Goal: Task Accomplishment & Management: Use online tool/utility

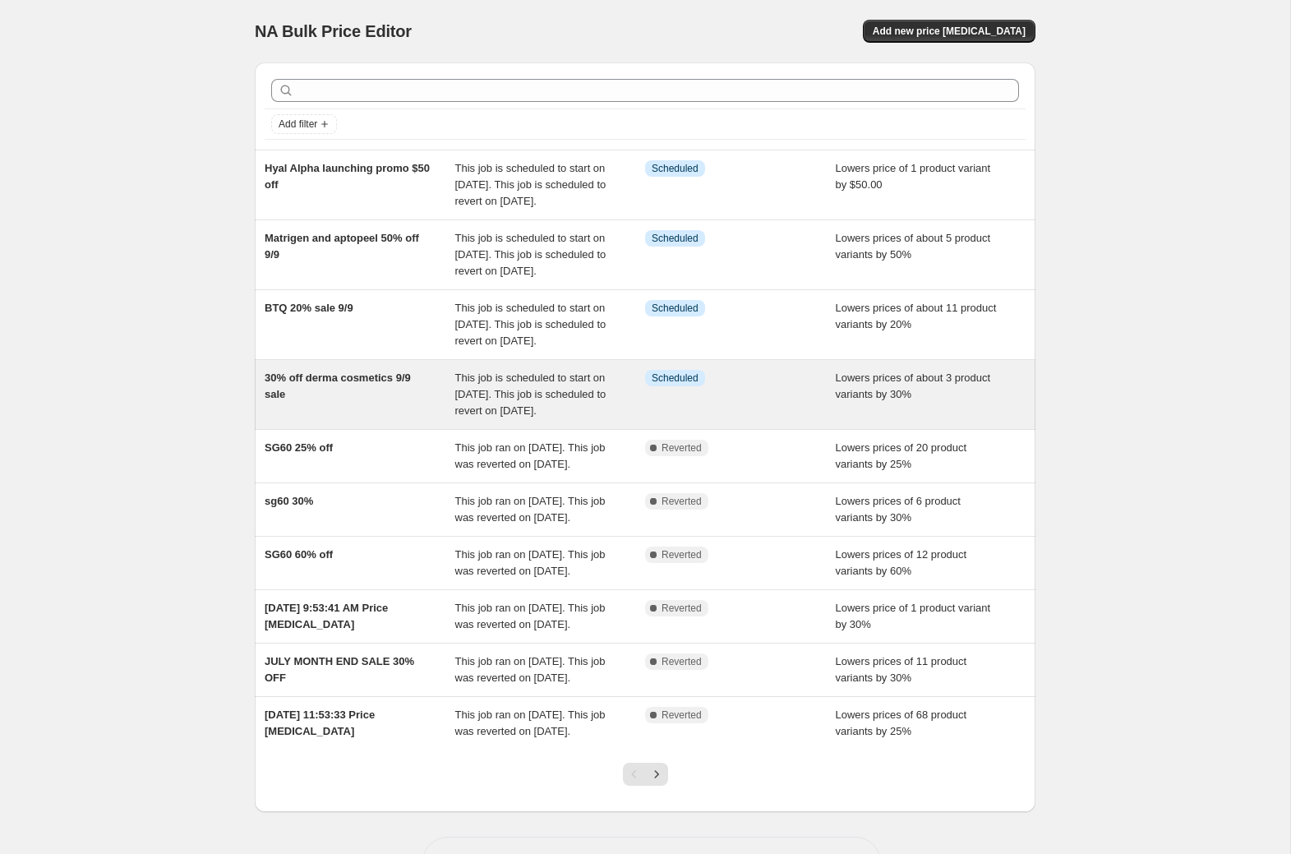
click at [754, 419] on div "Info Scheduled" at bounding box center [740, 394] width 191 height 49
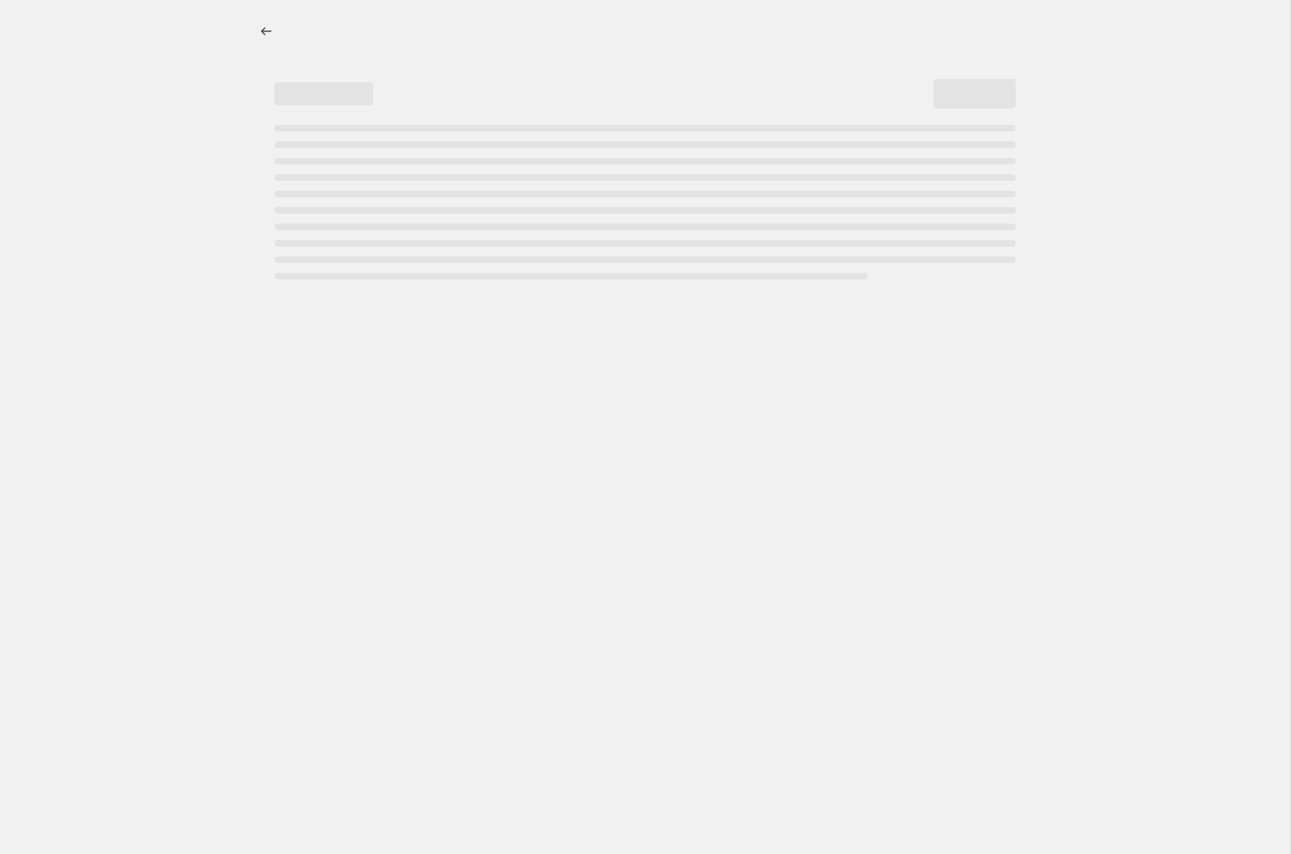
select select "percentage"
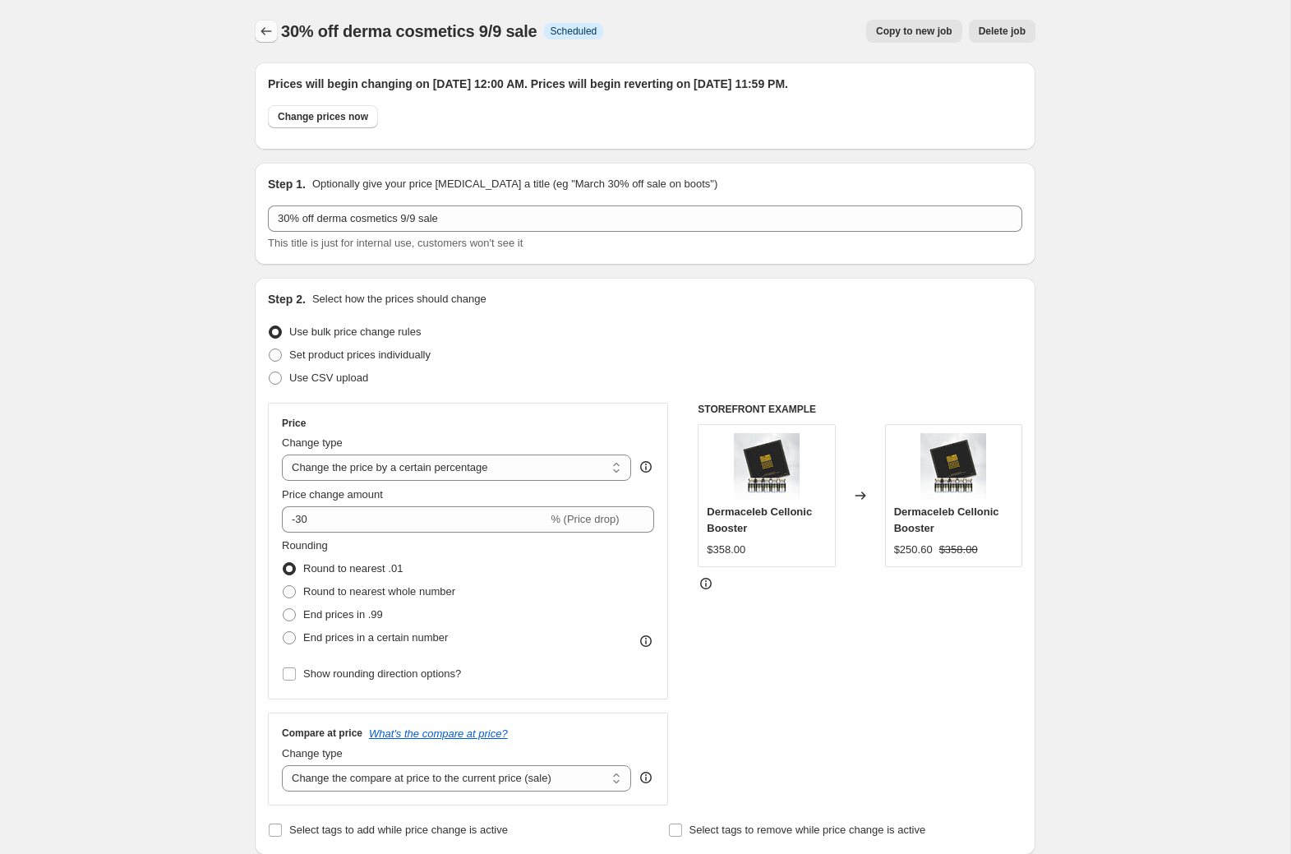
click at [274, 29] on icon "Price change jobs" at bounding box center [266, 31] width 16 height 16
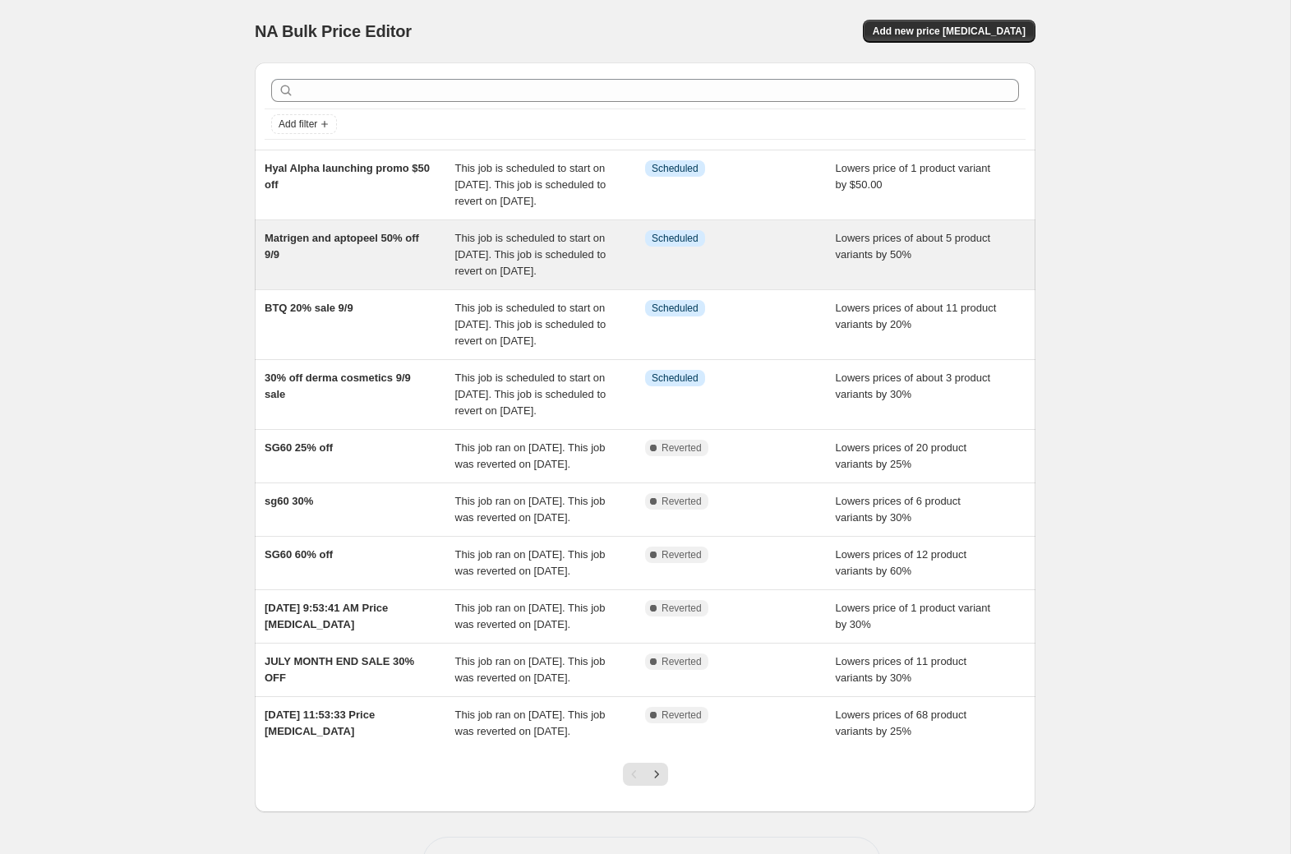
click at [585, 274] on span "This job is scheduled to start on [DATE]. This job is scheduled to revert on [D…" at bounding box center [530, 254] width 151 height 45
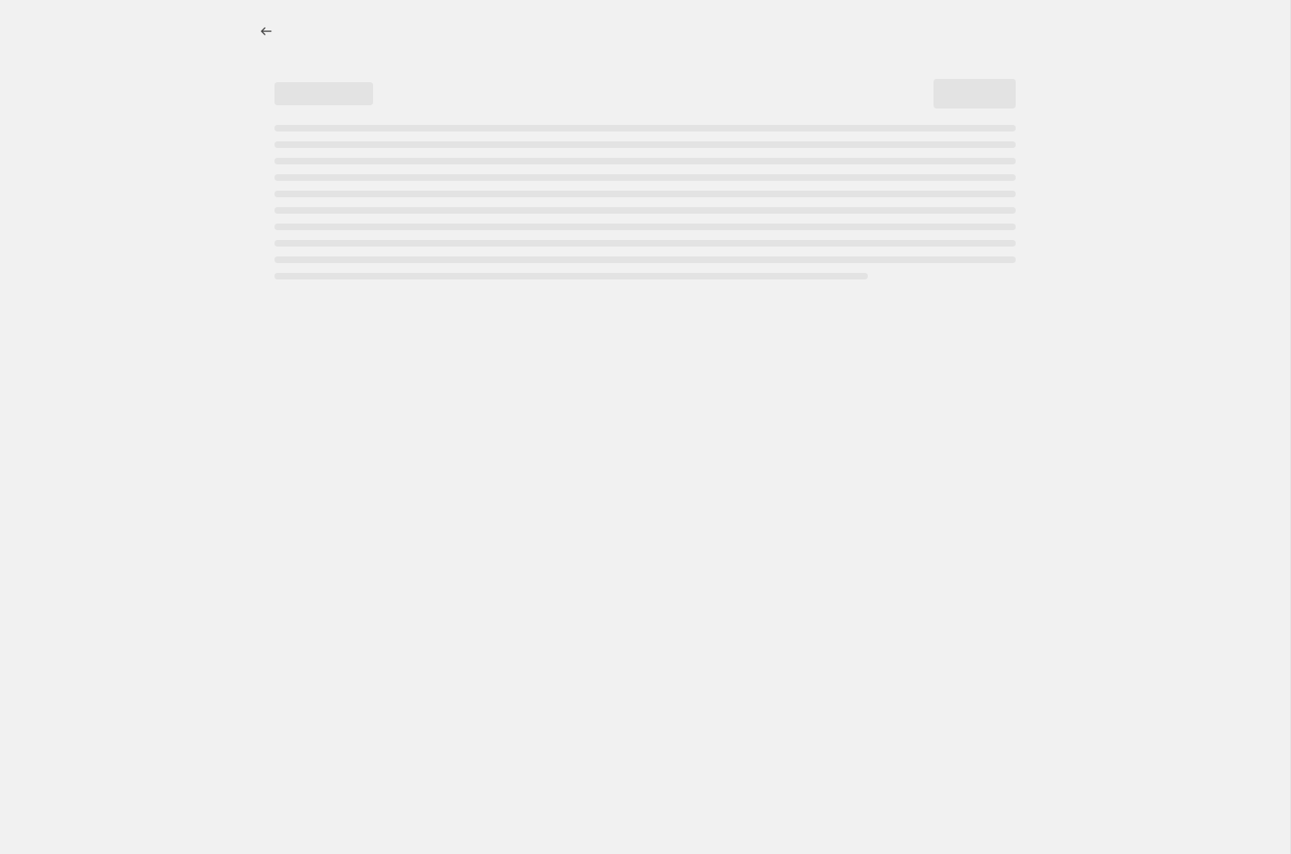
select select "percentage"
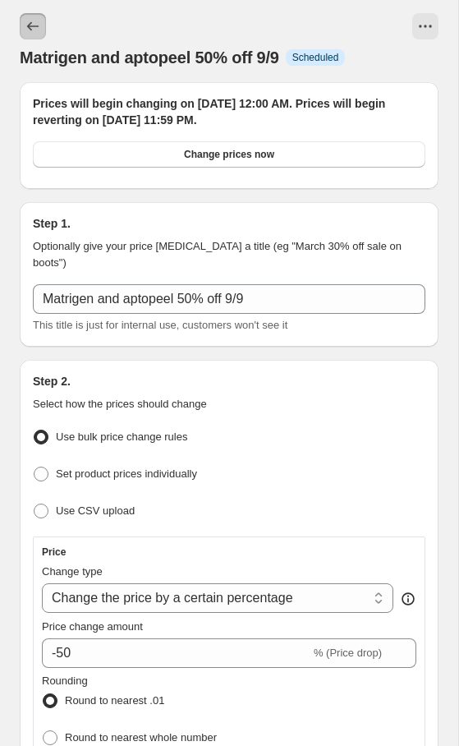
click at [30, 22] on icon "Price change jobs" at bounding box center [33, 26] width 16 height 16
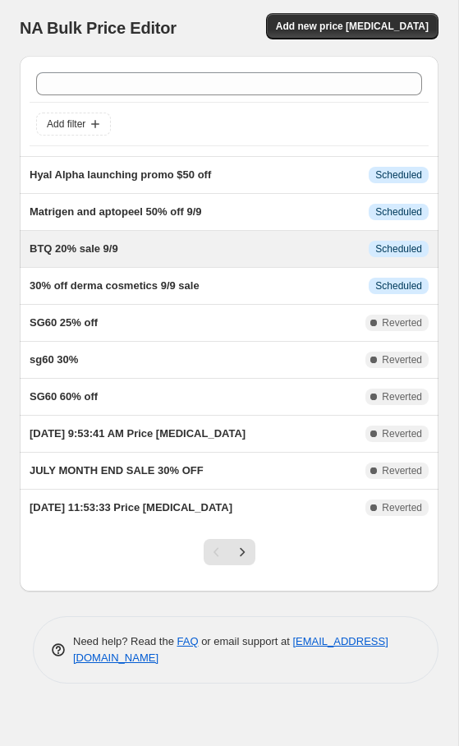
click at [386, 250] on span "Scheduled" at bounding box center [399, 248] width 47 height 13
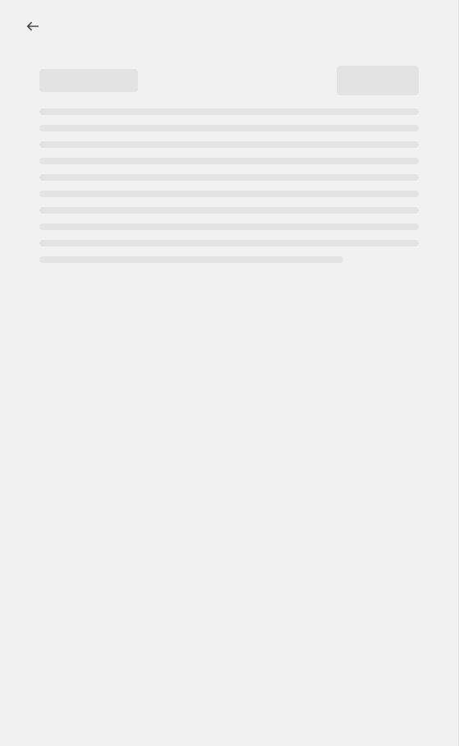
select select "percentage"
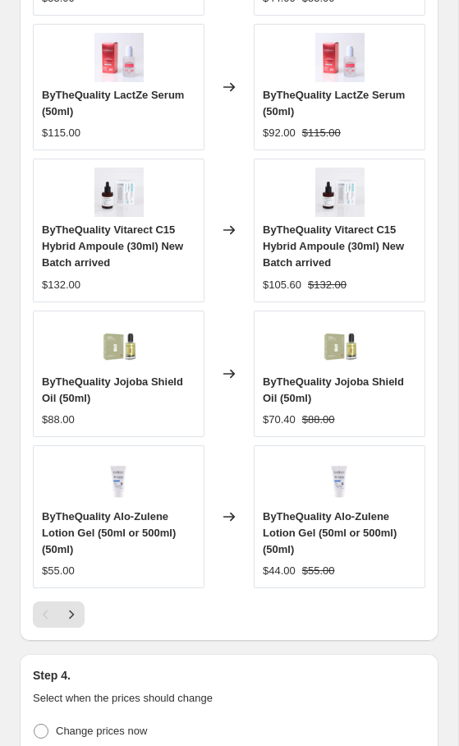
scroll to position [1709, 0]
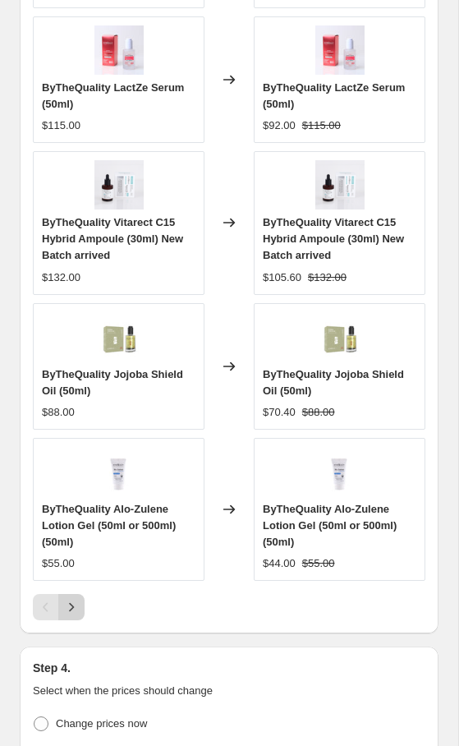
click at [70, 599] on icon "Next" at bounding box center [71, 607] width 16 height 16
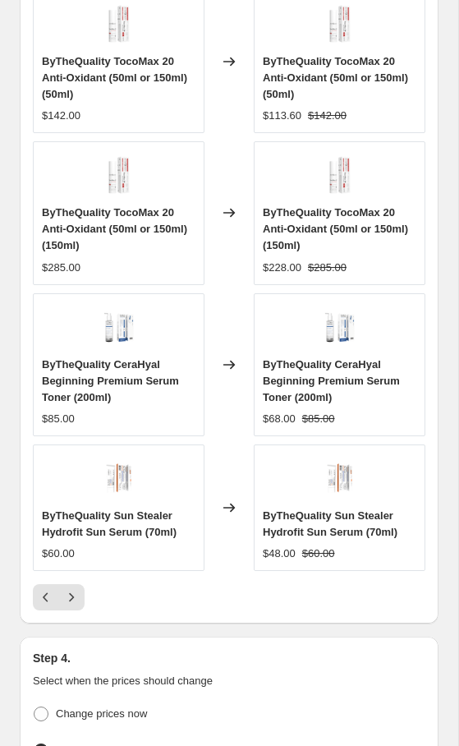
scroll to position [1795, 0]
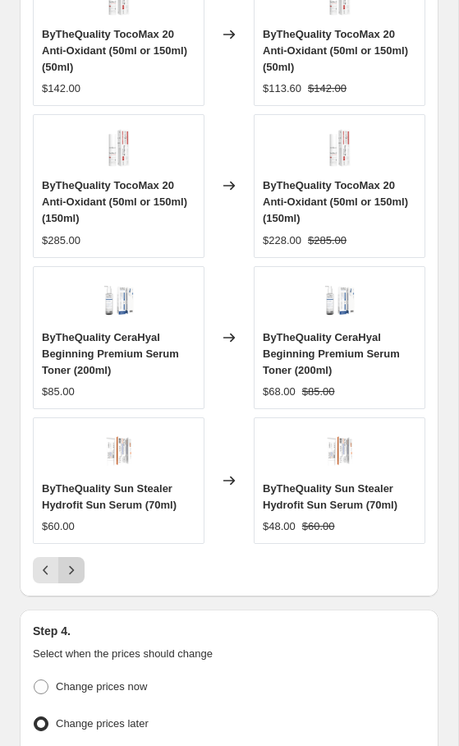
click at [67, 562] on icon "Next" at bounding box center [71, 570] width 16 height 16
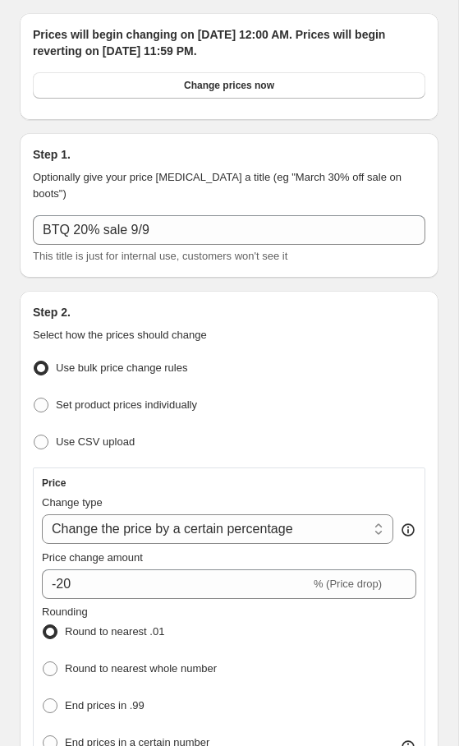
scroll to position [0, 0]
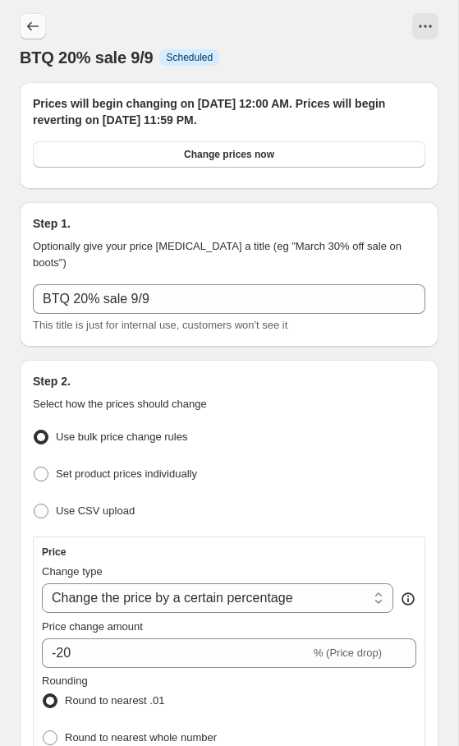
click at [35, 25] on icon "Price change jobs" at bounding box center [33, 26] width 16 height 16
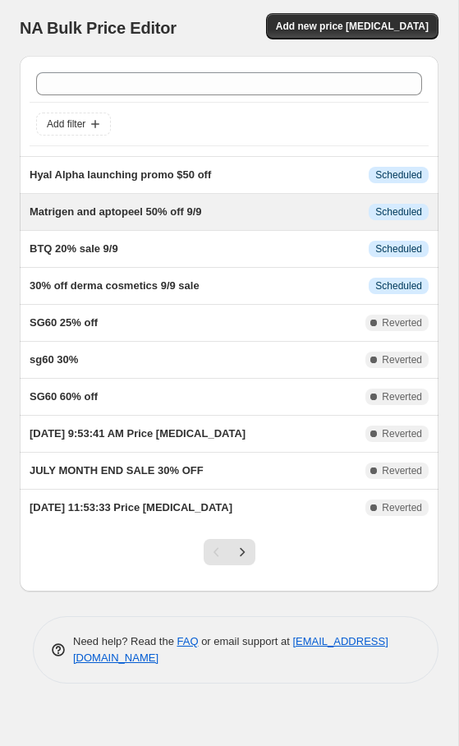
click at [227, 214] on div "Matrigen and aptopeel 50% off 9/9" at bounding box center [199, 212] width 339 height 16
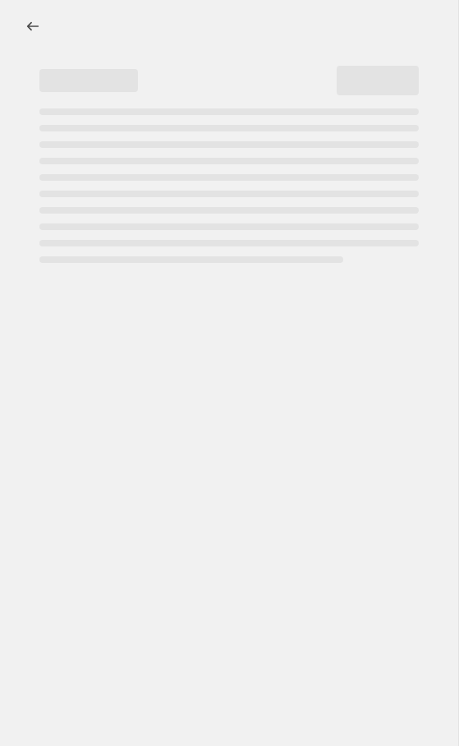
select select "percentage"
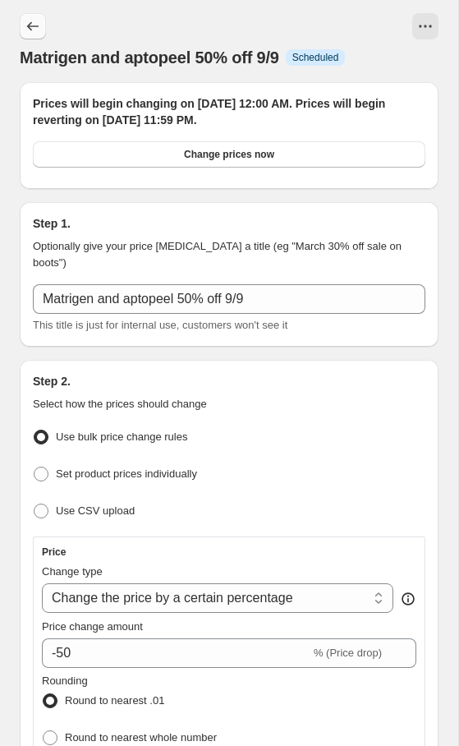
click at [35, 26] on icon "Price change jobs" at bounding box center [33, 26] width 12 height 9
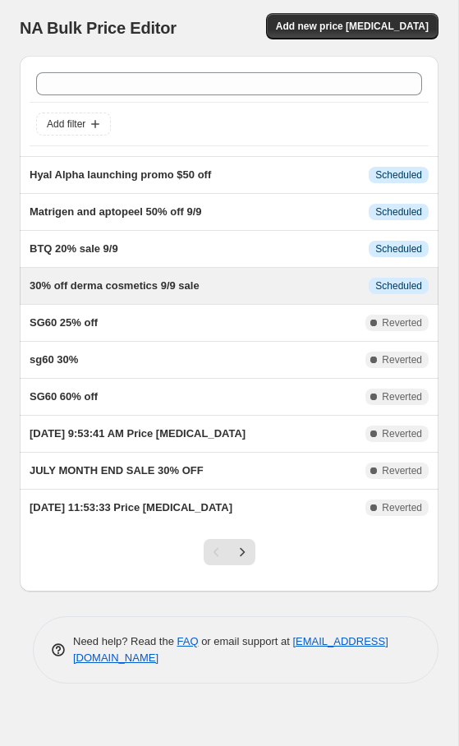
click at [226, 283] on div "30% off derma cosmetics 9/9 sale" at bounding box center [199, 286] width 339 height 16
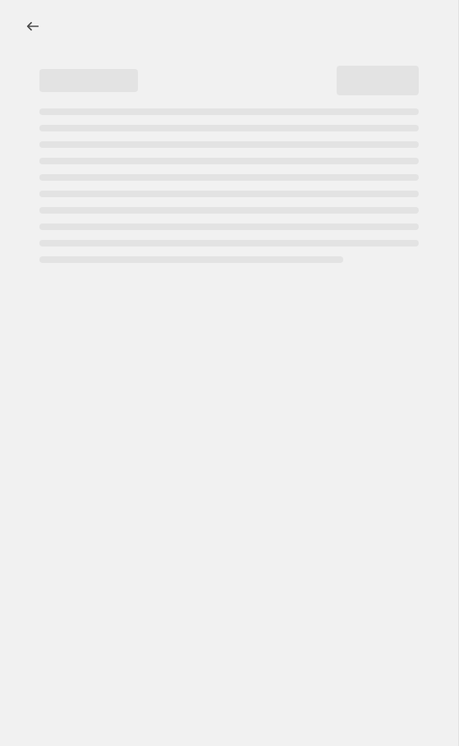
select select "percentage"
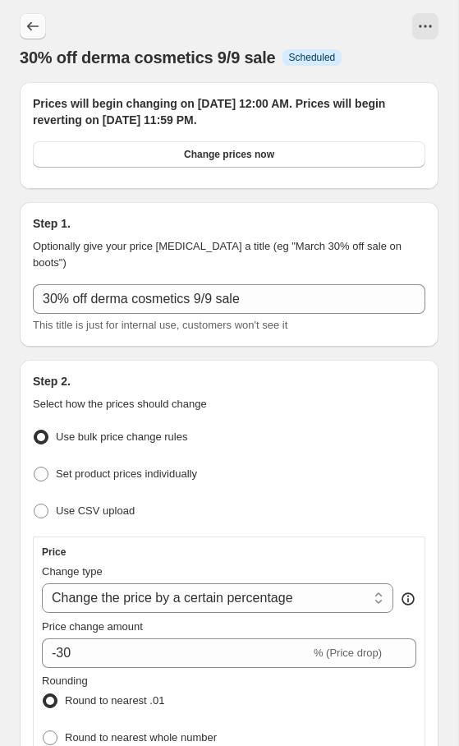
click at [21, 23] on button "Price change jobs" at bounding box center [33, 26] width 26 height 26
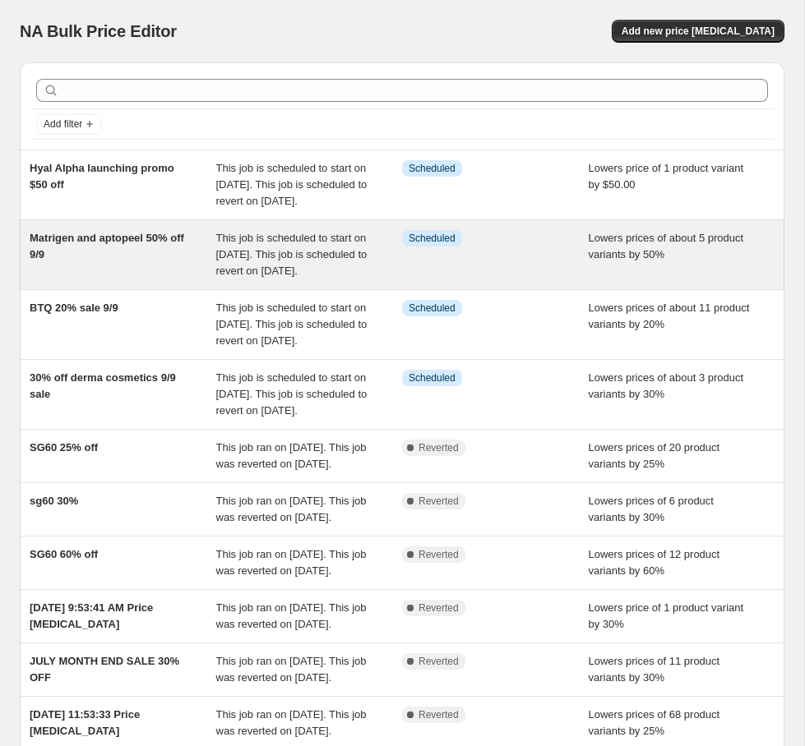
click at [251, 279] on div "This job is scheduled to start on [DATE]. This job is scheduled to revert on [D…" at bounding box center [309, 254] width 187 height 49
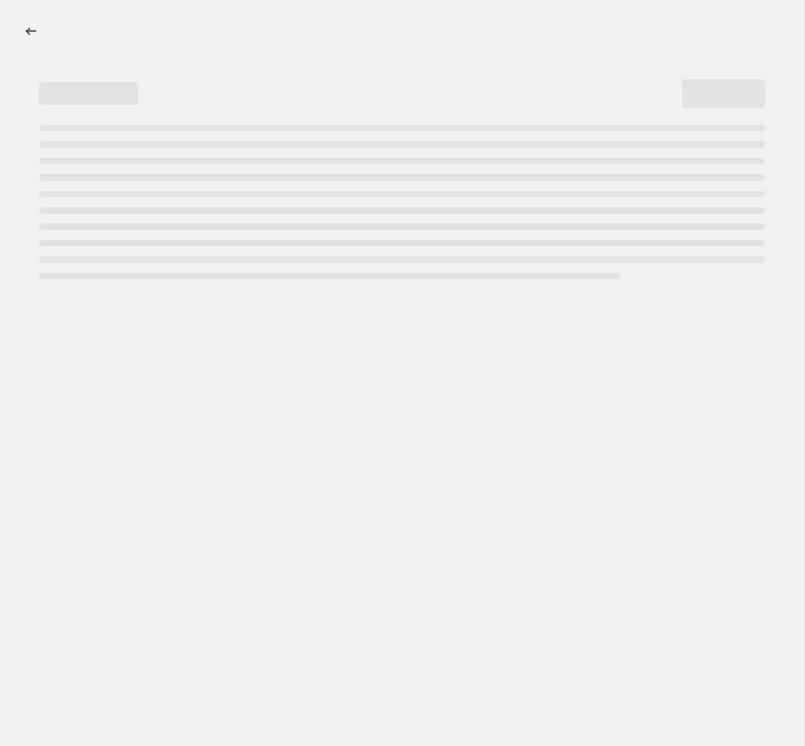
select select "percentage"
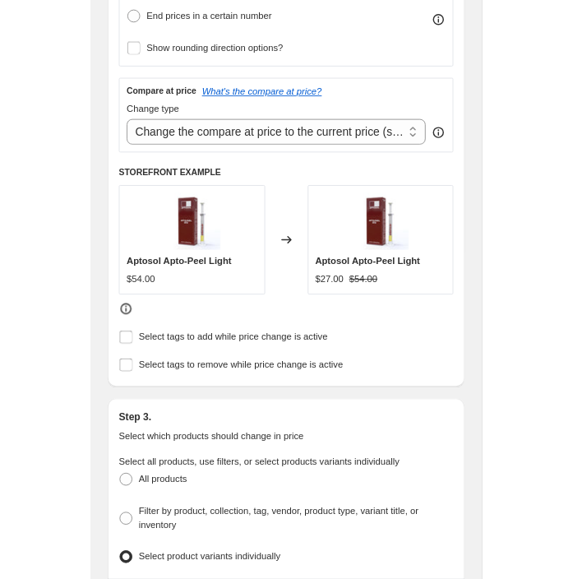
scroll to position [794, 0]
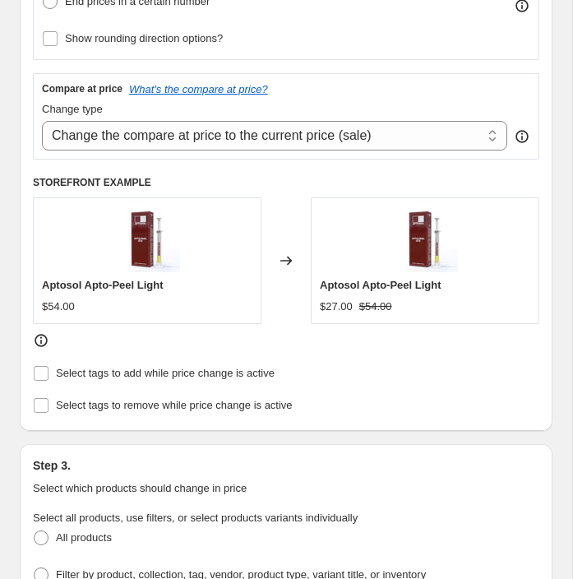
click at [392, 159] on div "Price Change type Change the price to a certain amount Change the price by a ce…" at bounding box center [286, 37] width 506 height 622
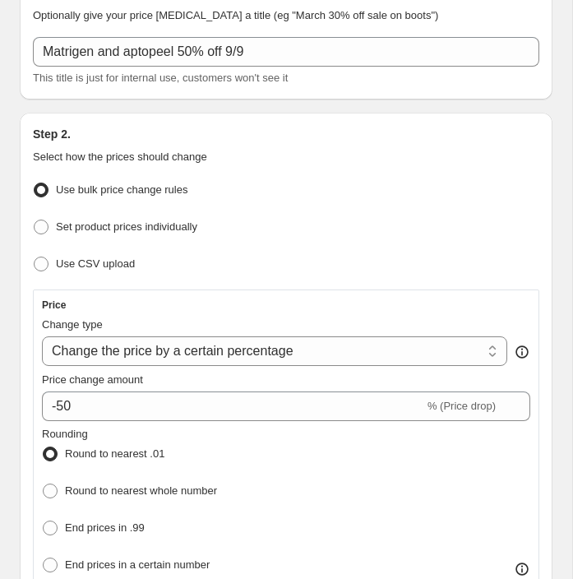
scroll to position [0, 0]
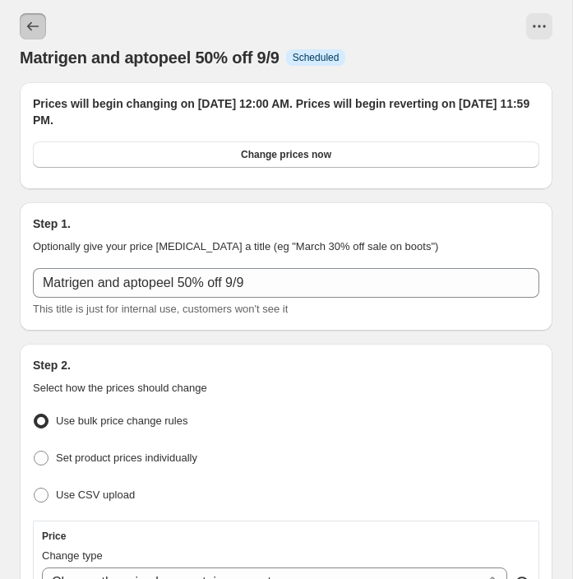
click at [32, 22] on icon "Price change jobs" at bounding box center [33, 26] width 16 height 16
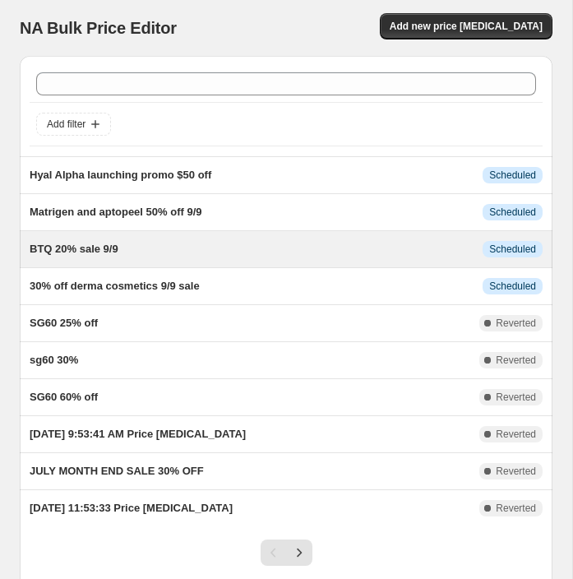
click at [264, 247] on div "BTQ 20% sale 9/9" at bounding box center [256, 249] width 453 height 16
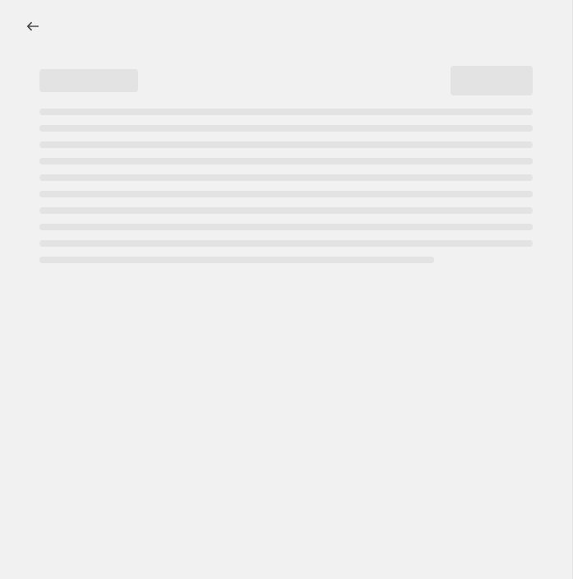
select select "percentage"
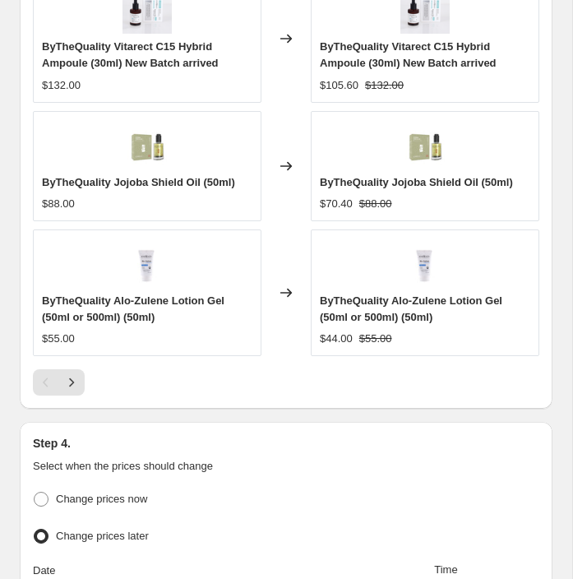
scroll to position [1839, 0]
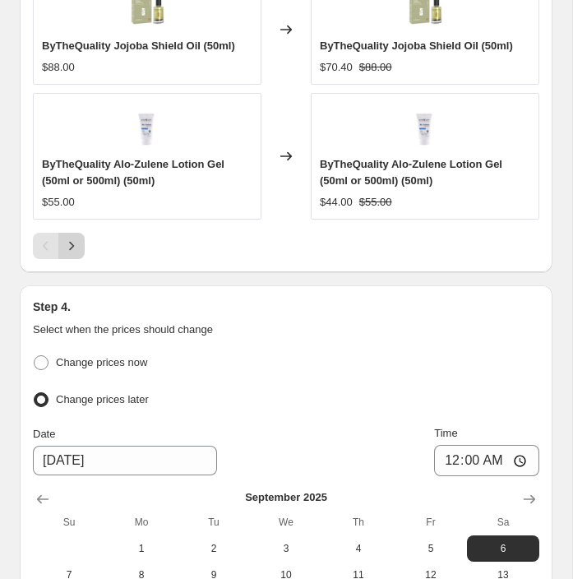
click at [71, 238] on icon "Next" at bounding box center [71, 246] width 16 height 16
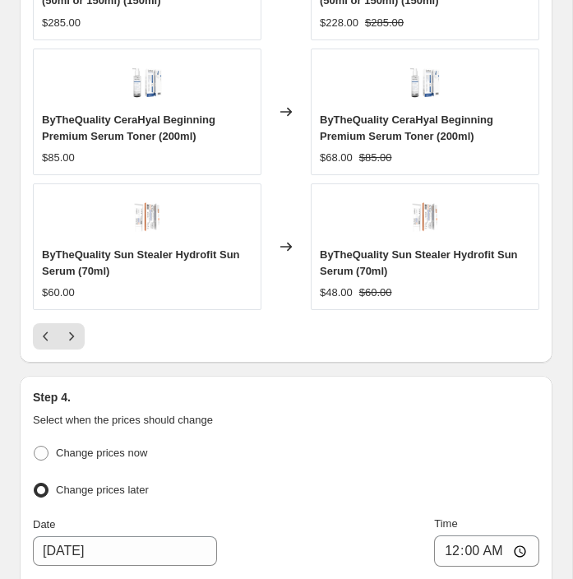
scroll to position [1926, 0]
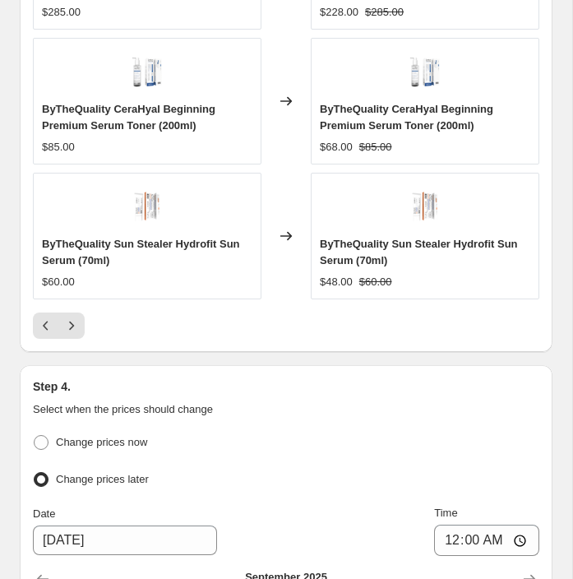
click at [76, 317] on icon "Next" at bounding box center [71, 325] width 16 height 16
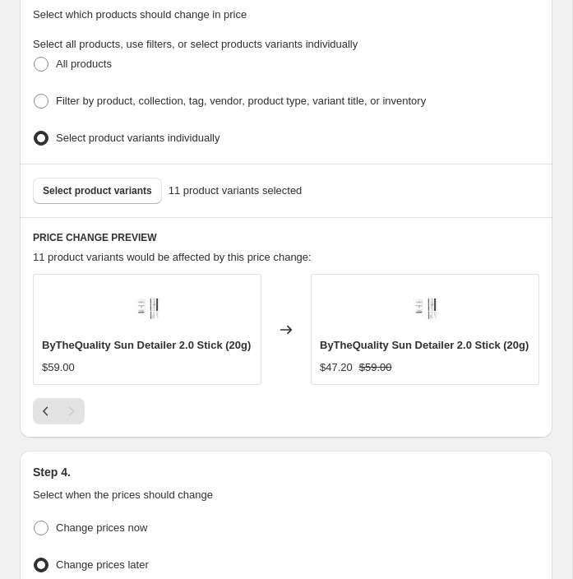
scroll to position [1243, 0]
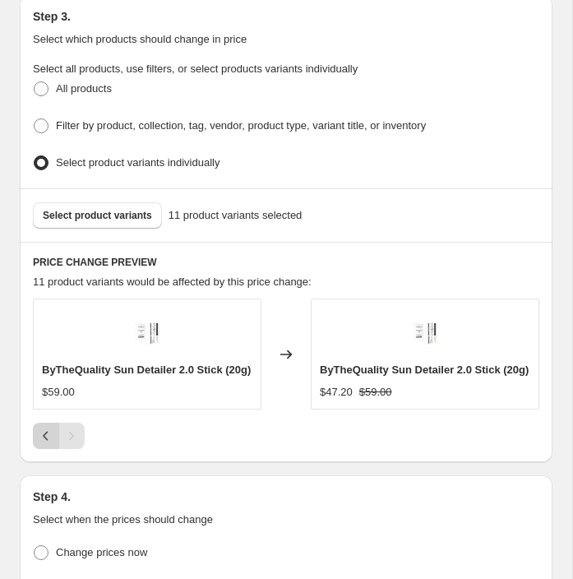
click at [45, 440] on icon "Previous" at bounding box center [45, 435] width 5 height 9
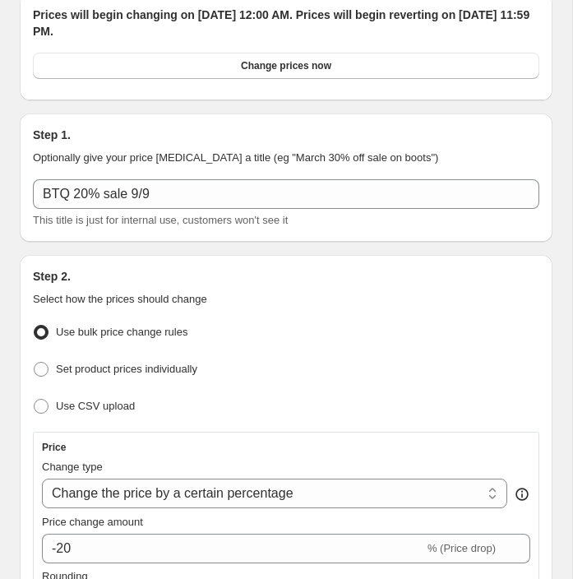
scroll to position [0, 0]
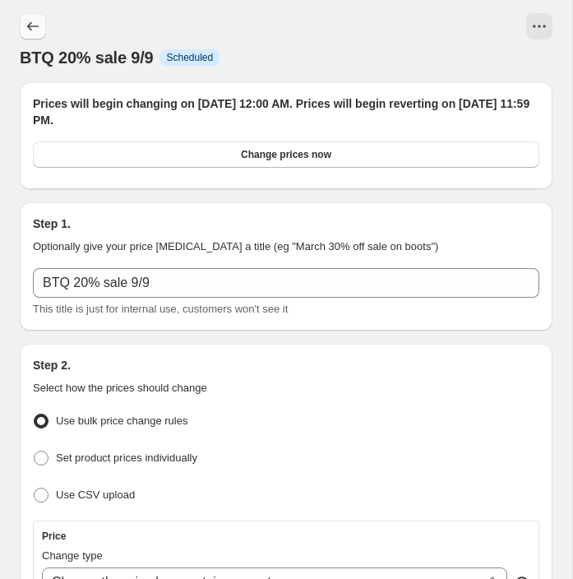
click at [27, 26] on icon "Price change jobs" at bounding box center [33, 26] width 16 height 16
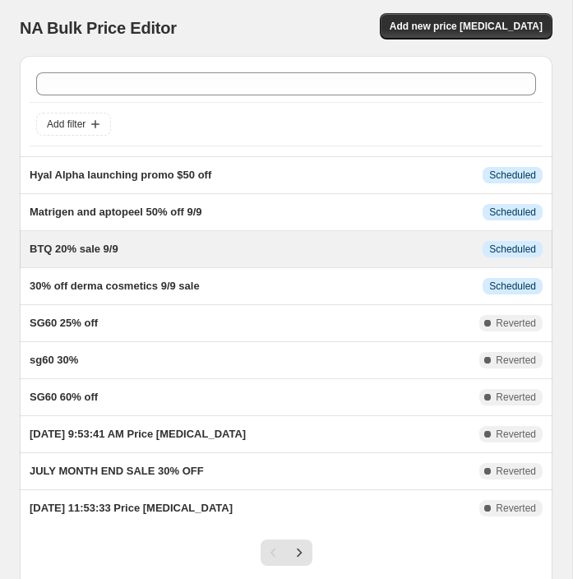
click at [225, 242] on div "BTQ 20% sale 9/9" at bounding box center [256, 249] width 453 height 16
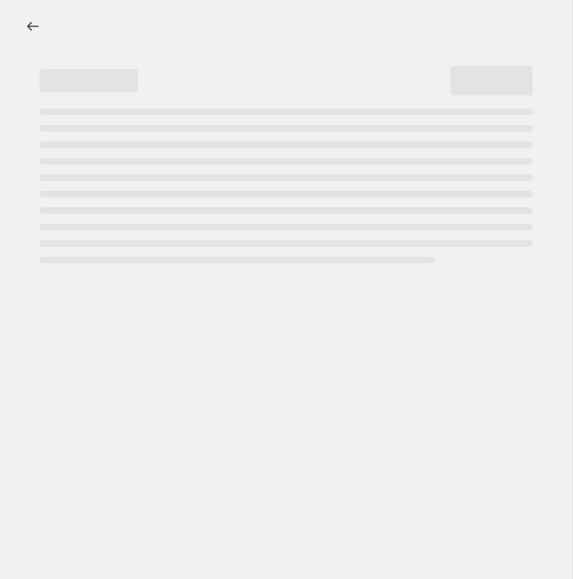
select select "percentage"
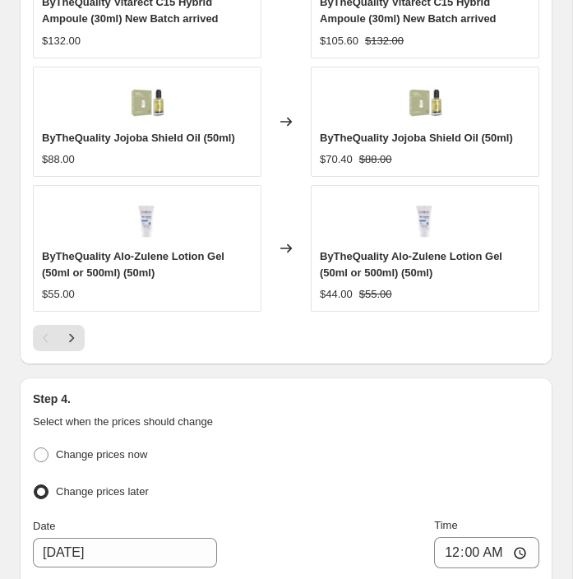
scroll to position [1883, 0]
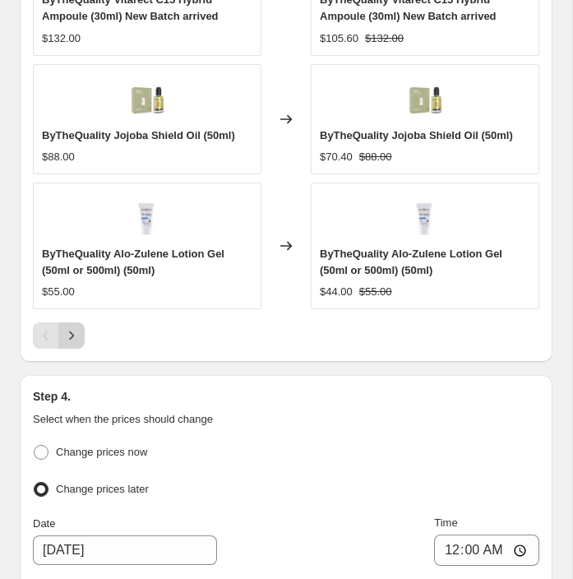
click at [67, 327] on icon "Next" at bounding box center [71, 335] width 16 height 16
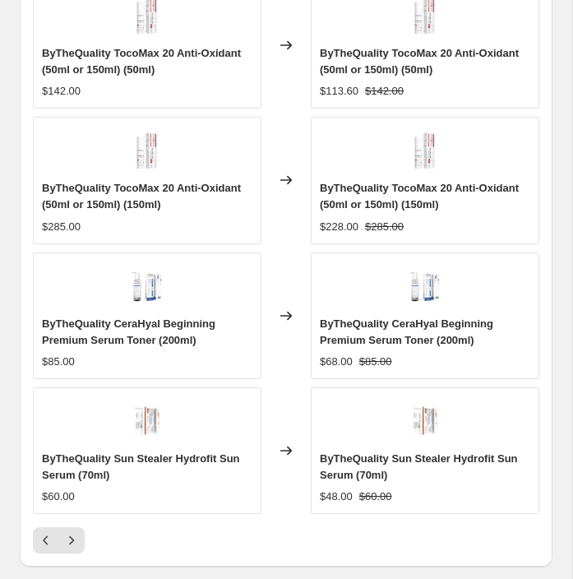
scroll to position [1746, 0]
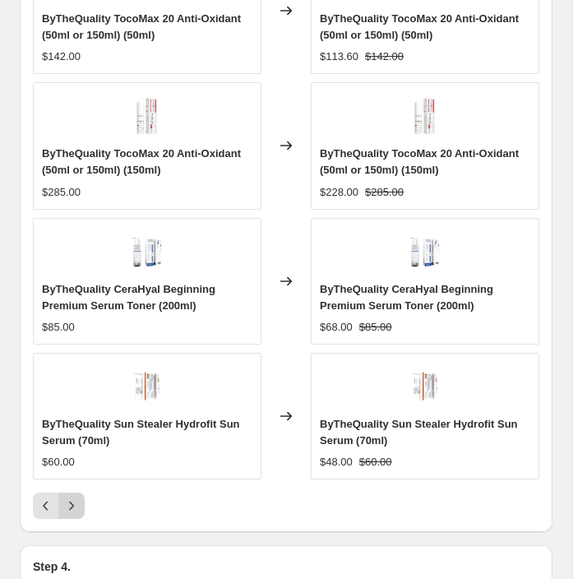
click at [77, 485] on div "ByTheQuality Alo-Zulene Lotion Gel (50ml or 500ml) (500ml) $165.00 Changed to B…" at bounding box center [286, 165] width 506 height 707
click at [76, 497] on icon "Next" at bounding box center [71, 505] width 16 height 16
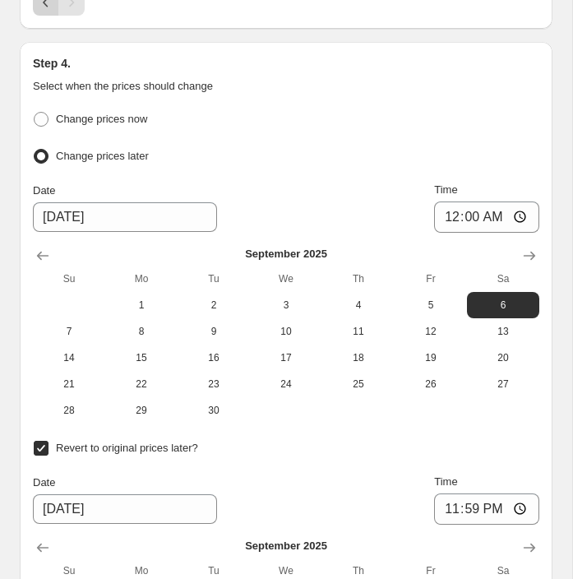
click at [39, 11] on icon "Previous" at bounding box center [46, 2] width 16 height 16
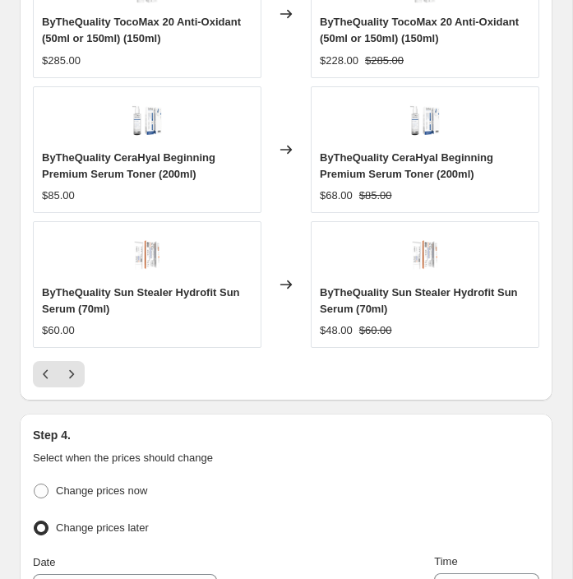
scroll to position [1920, 0]
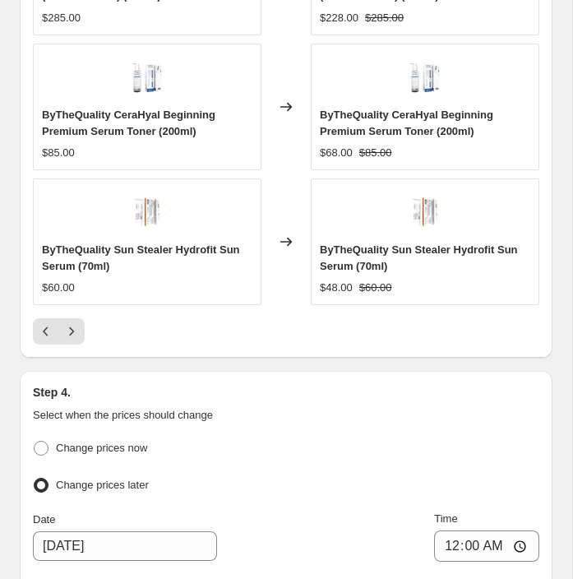
click at [79, 318] on button "Next" at bounding box center [71, 331] width 26 height 26
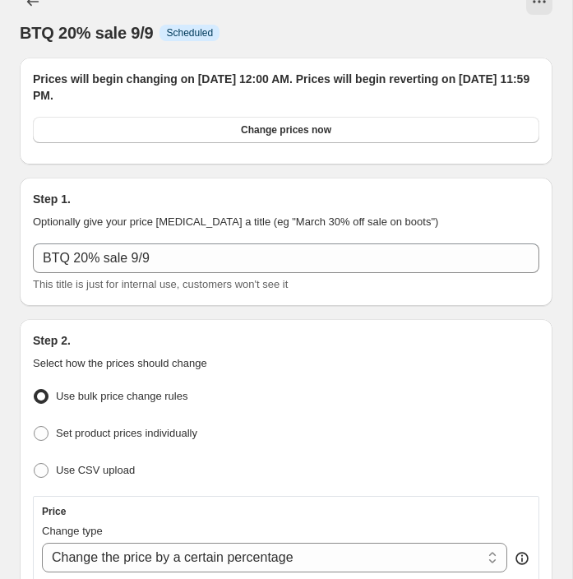
scroll to position [0, 0]
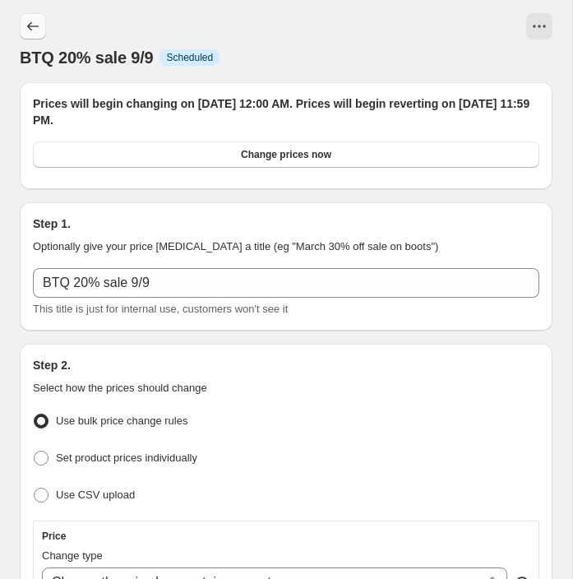
click at [32, 21] on icon "Price change jobs" at bounding box center [33, 26] width 16 height 16
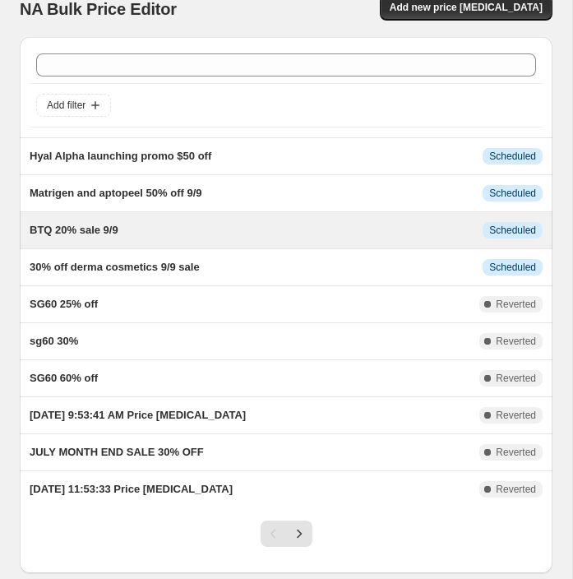
scroll to position [20, 0]
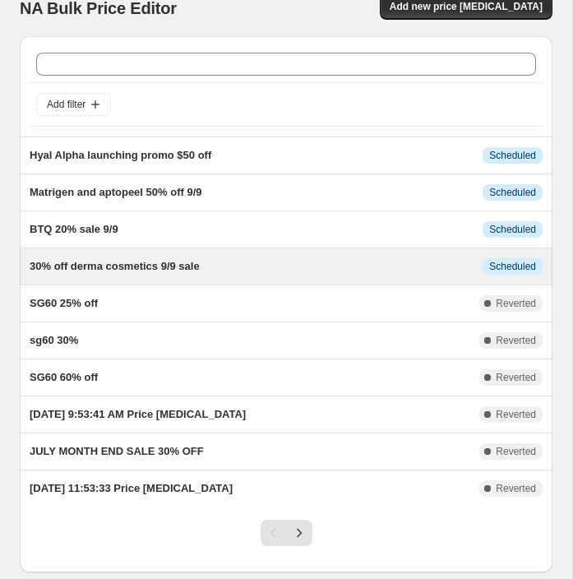
click at [219, 270] on div "30% off derma cosmetics 9/9 sale" at bounding box center [256, 266] width 453 height 16
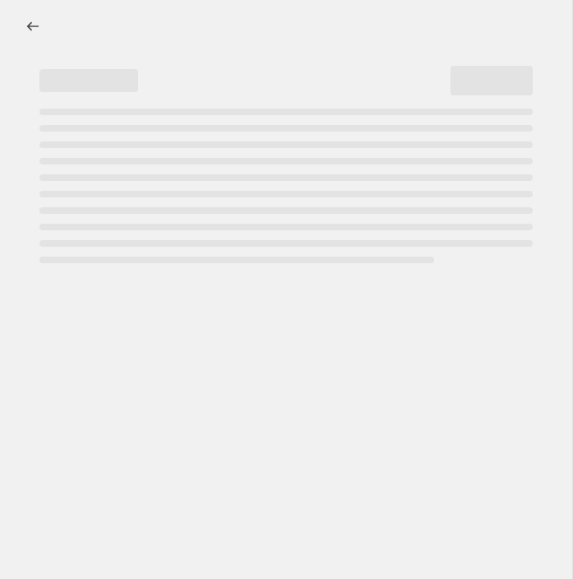
select select "percentage"
